Goal: Information Seeking & Learning: Learn about a topic

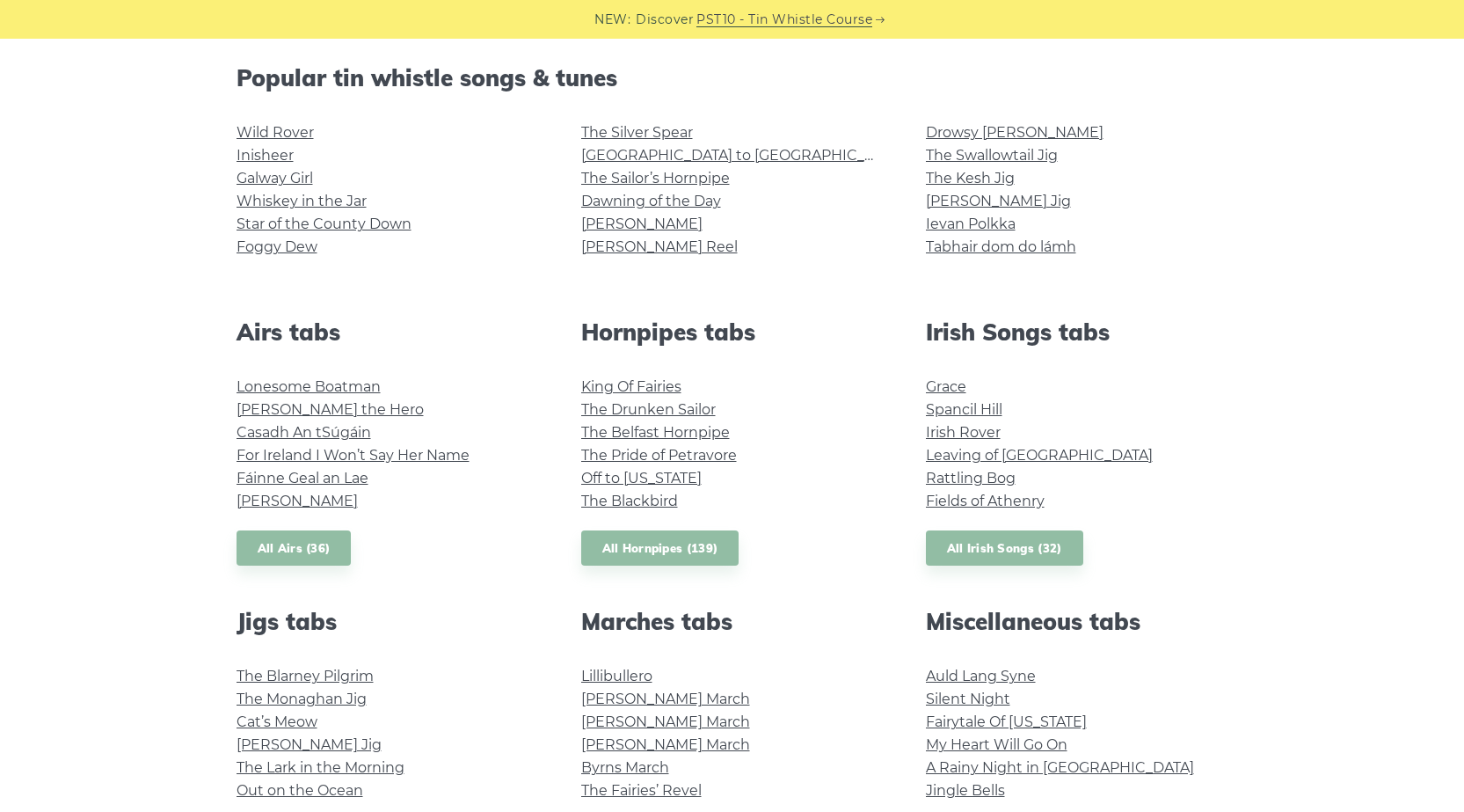
scroll to position [293, 0]
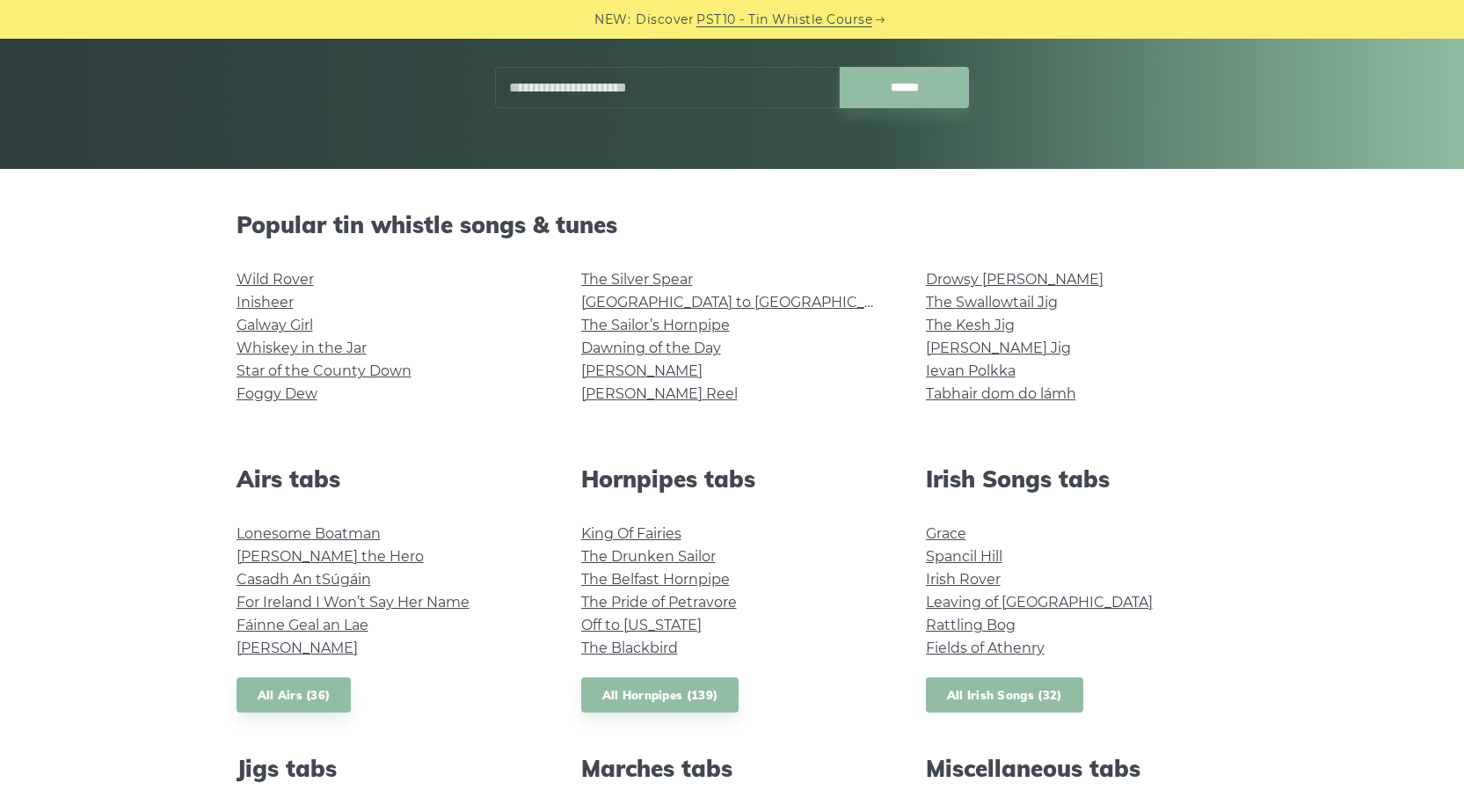
click at [991, 713] on link "All Irish Songs (32)" at bounding box center [1004, 695] width 157 height 36
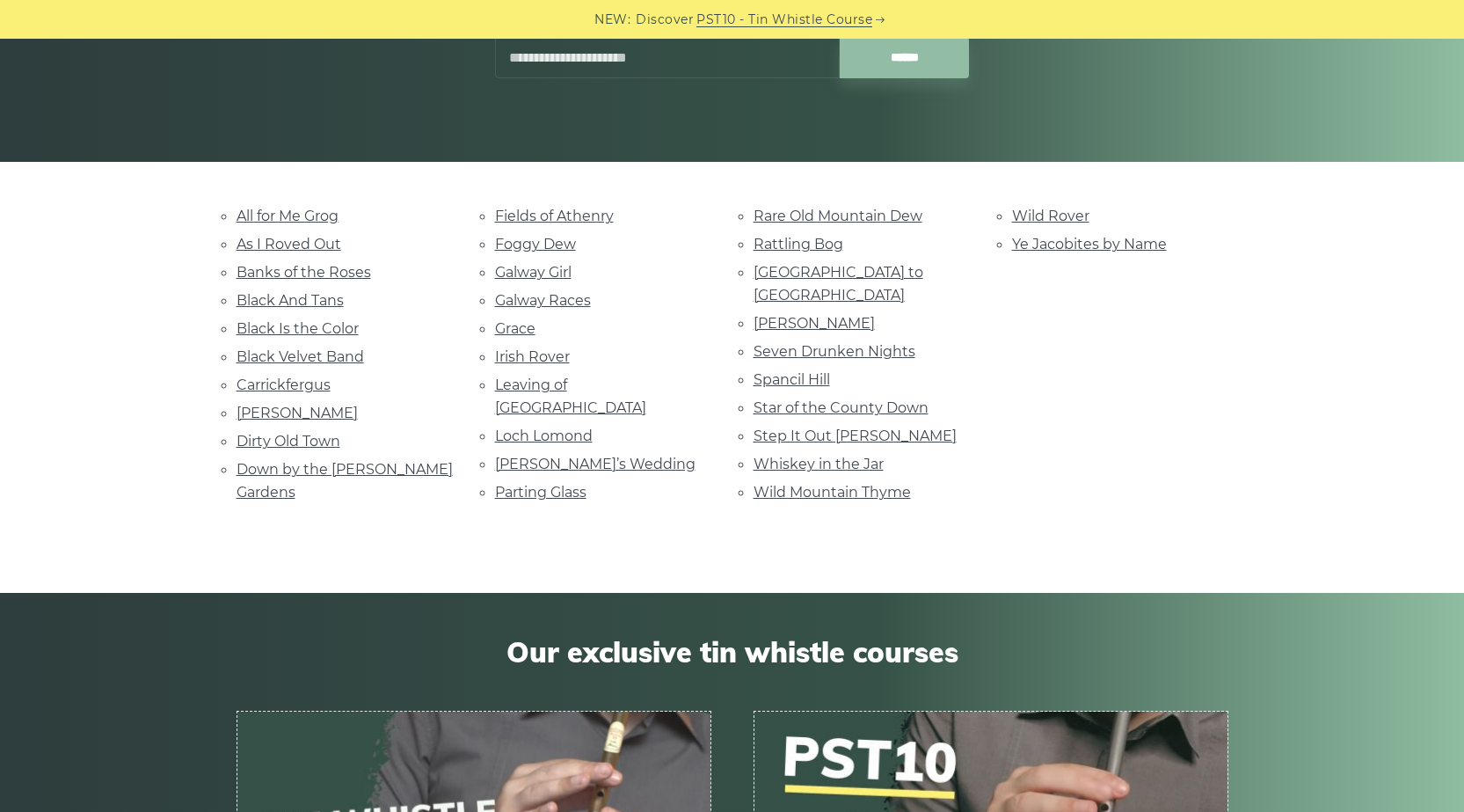
scroll to position [120, 0]
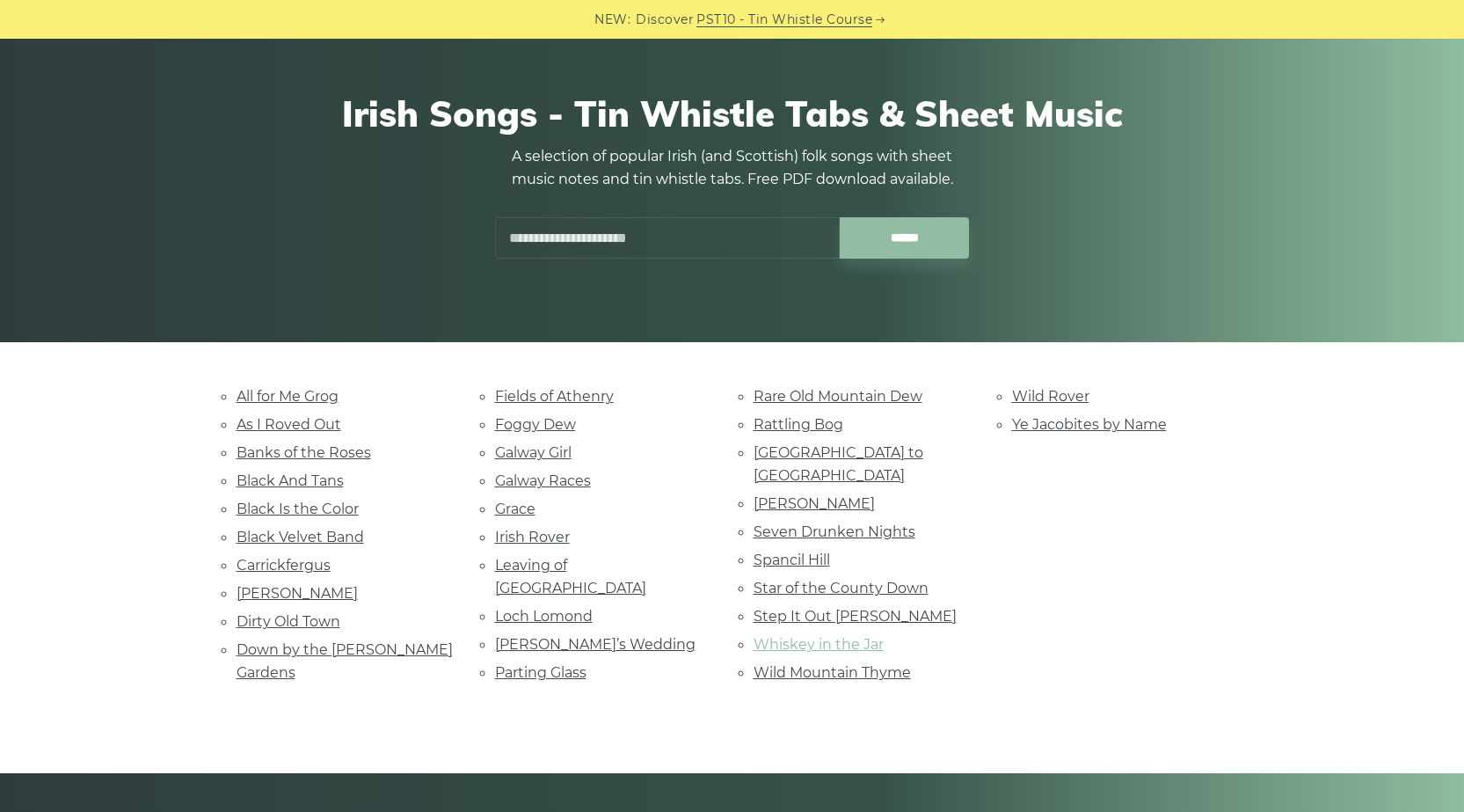
click at [771, 653] on link "Whiskey in the Jar" at bounding box center [819, 644] width 131 height 17
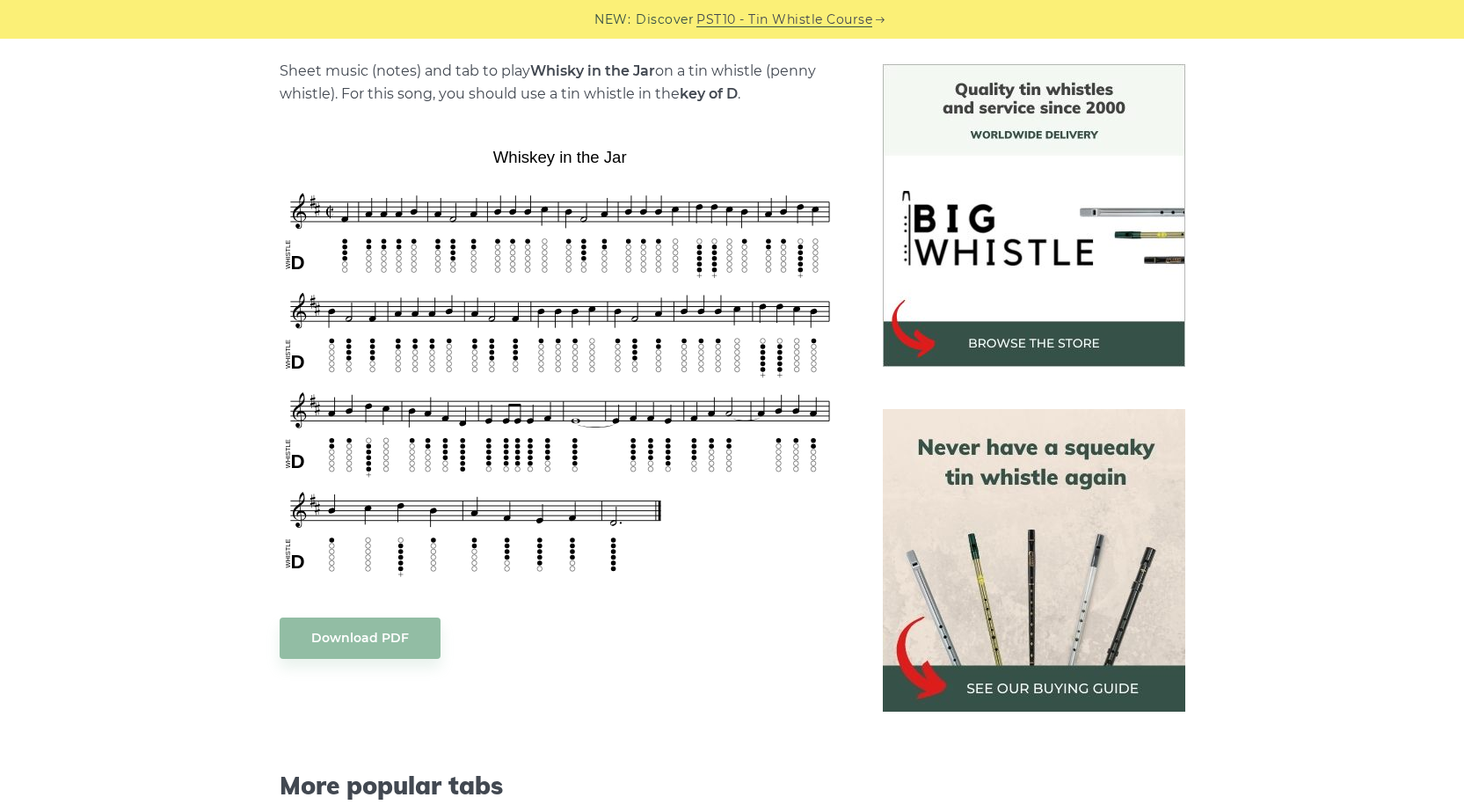
scroll to position [293, 0]
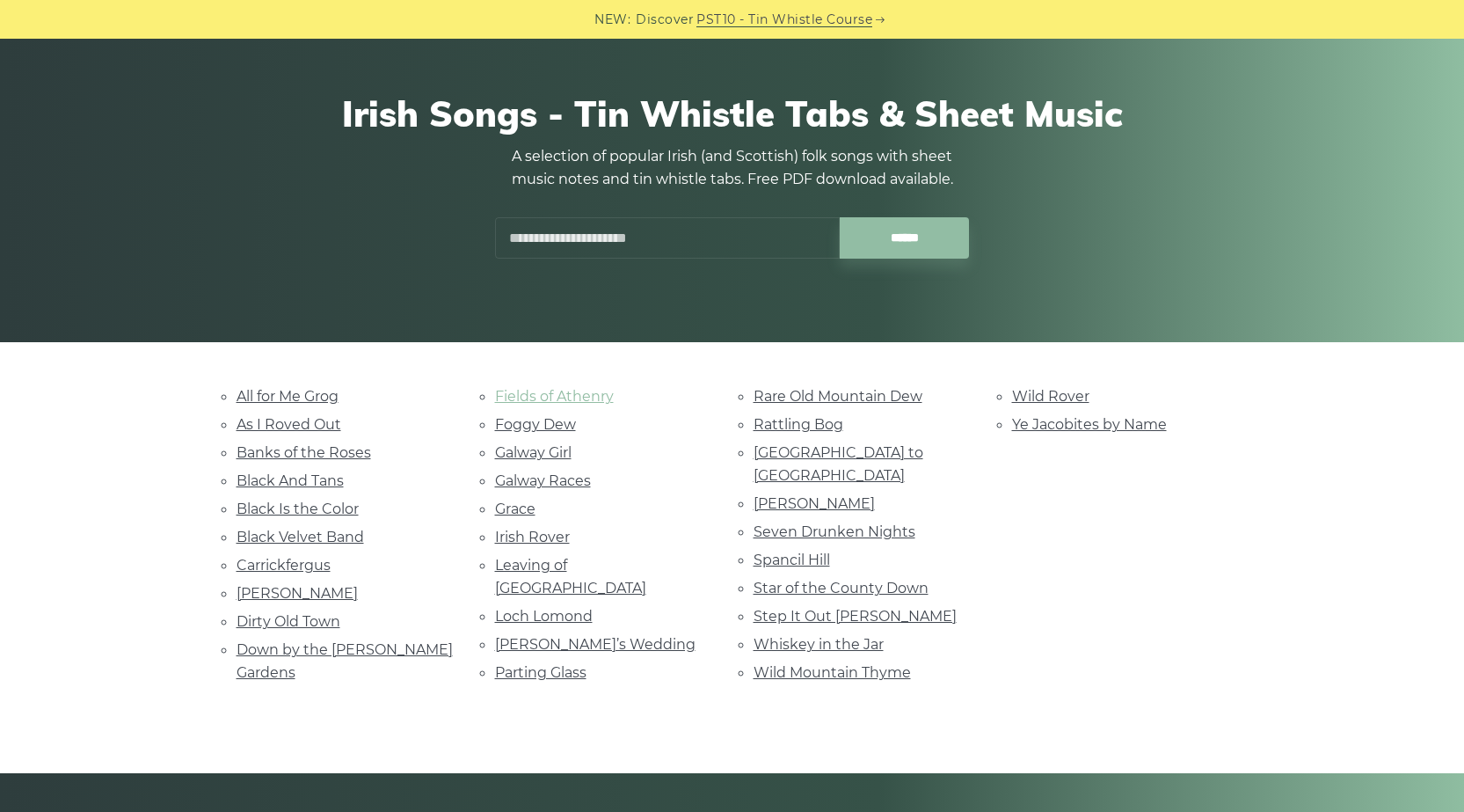
click at [596, 400] on link "Fields of Athenry" at bounding box center [555, 396] width 119 height 17
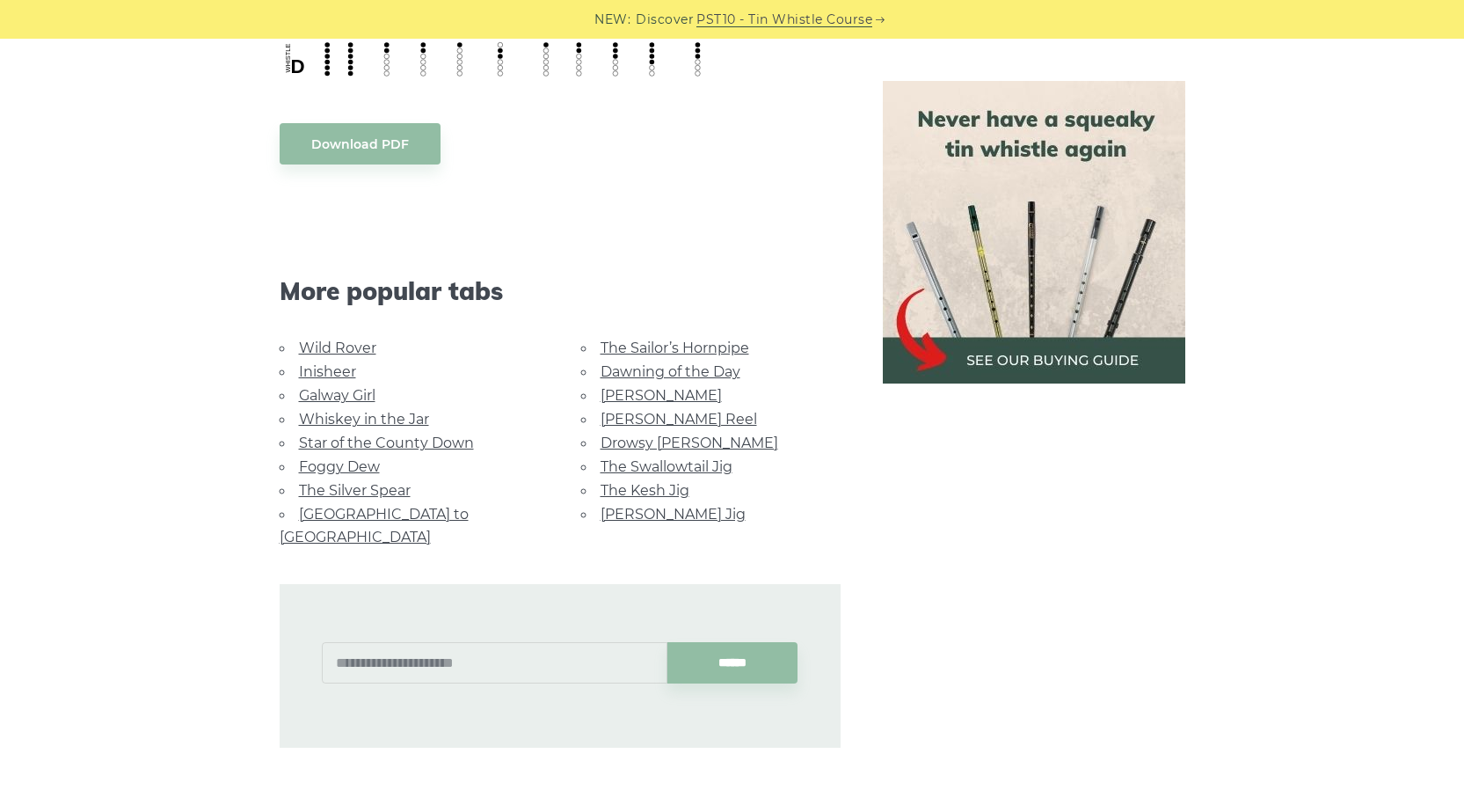
scroll to position [1466, 0]
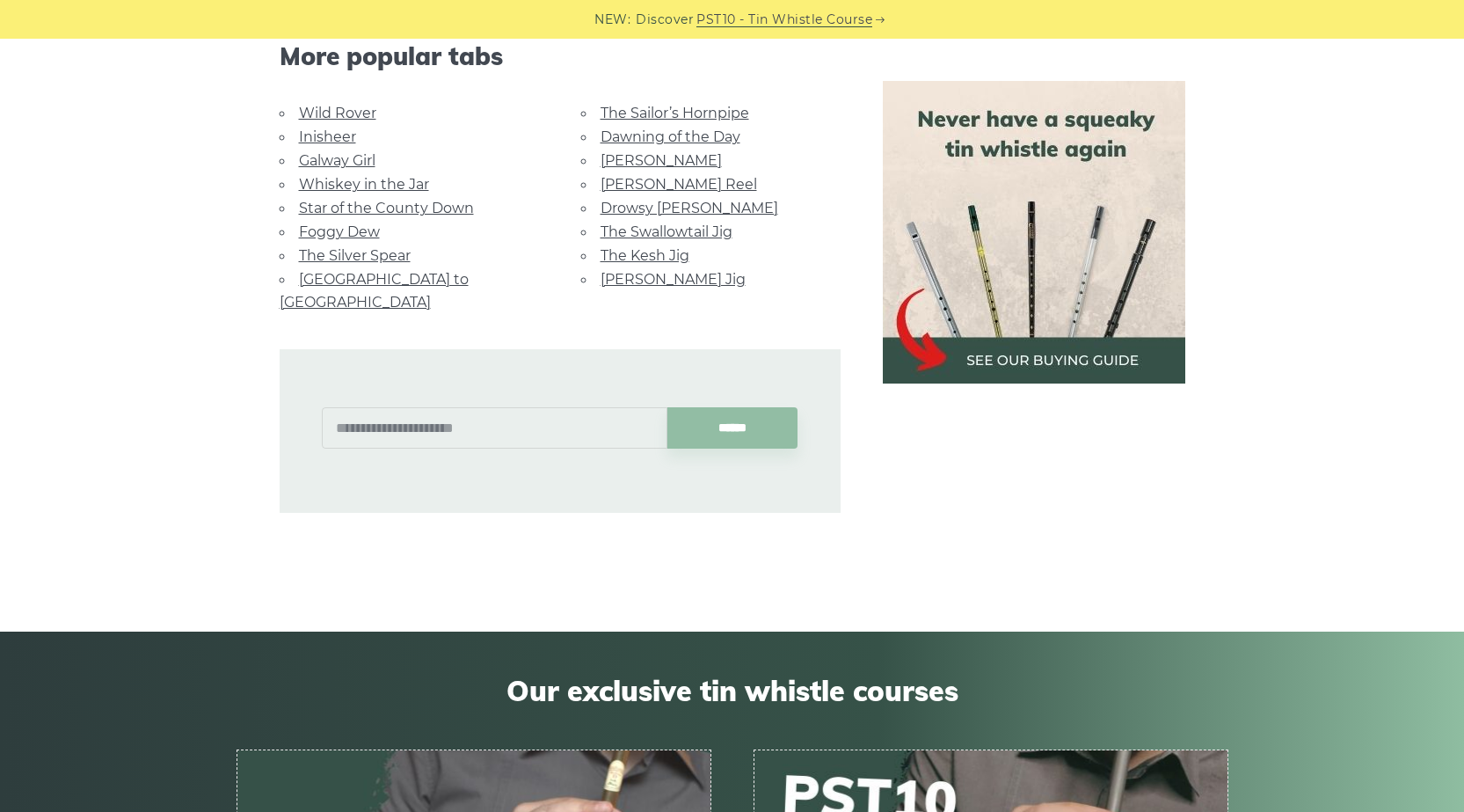
click at [434, 311] on link "[GEOGRAPHIC_DATA] to [GEOGRAPHIC_DATA]" at bounding box center [374, 291] width 189 height 40
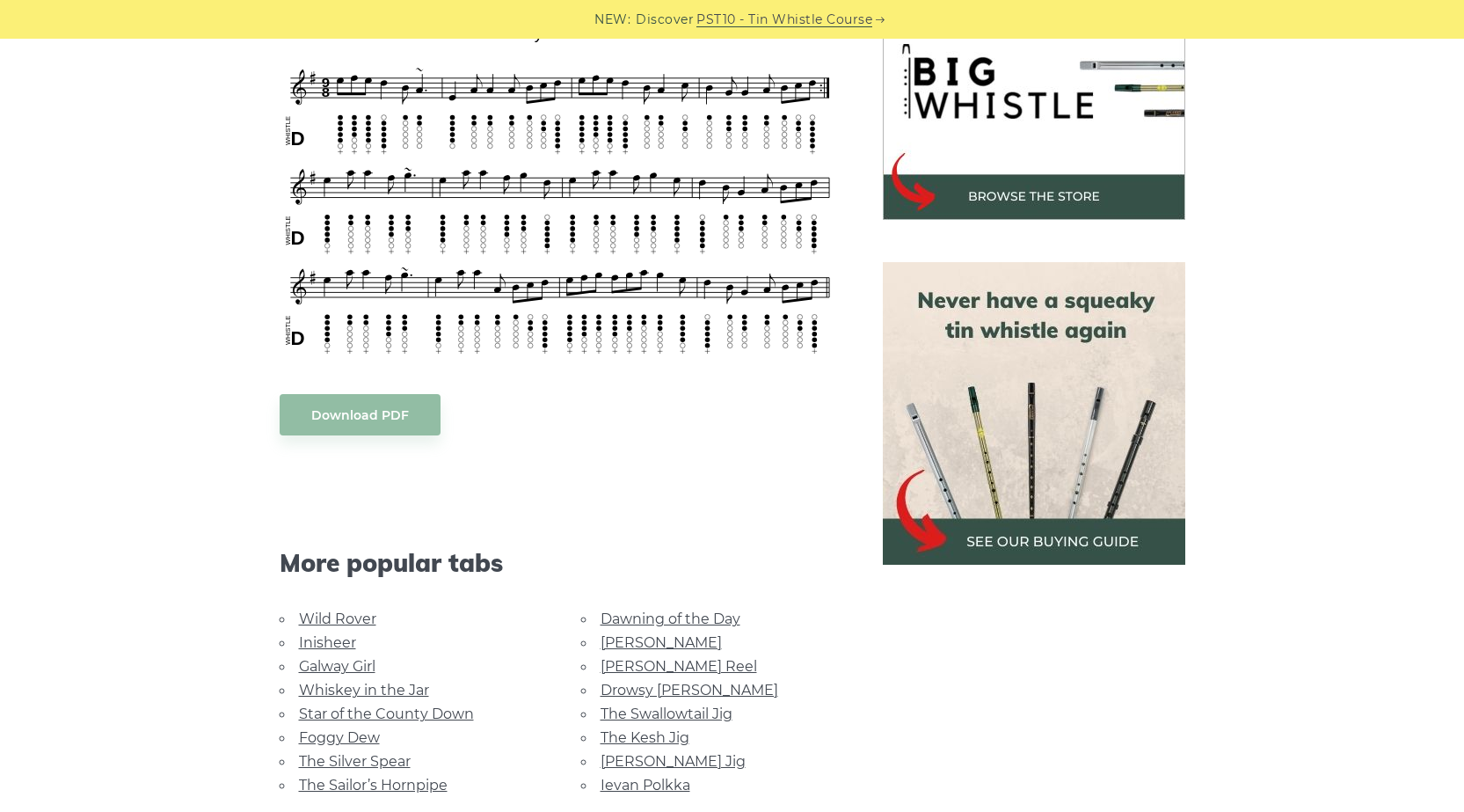
scroll to position [440, 0]
